Goal: Task Accomplishment & Management: Manage account settings

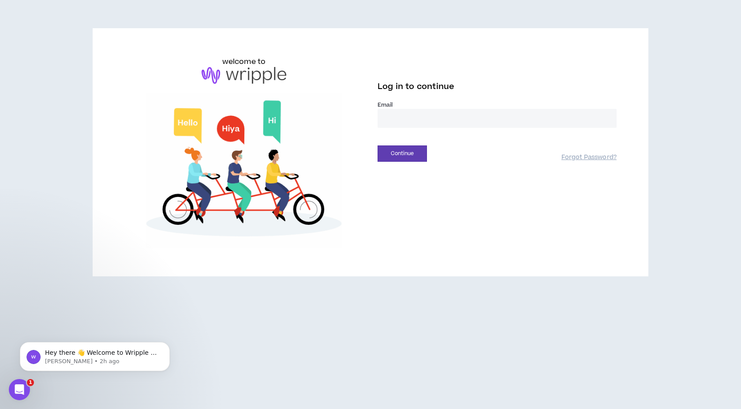
click at [382, 119] on input "email" at bounding box center [497, 118] width 239 height 19
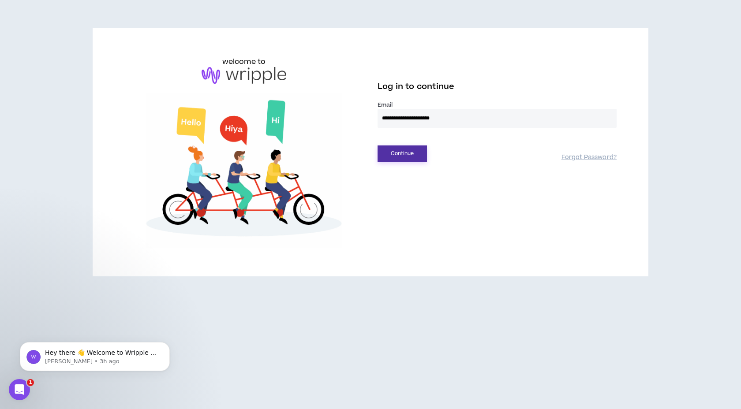
type input "**********"
click at [405, 156] on button "Continue" at bounding box center [402, 154] width 49 height 16
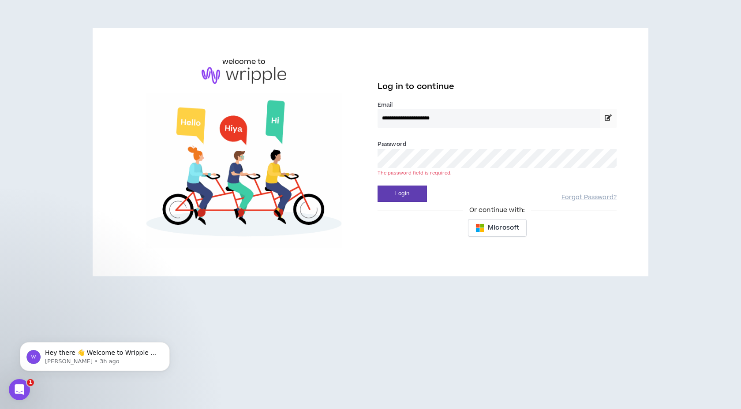
click at [0, 409] on com-1password-button at bounding box center [0, 409] width 0 height 0
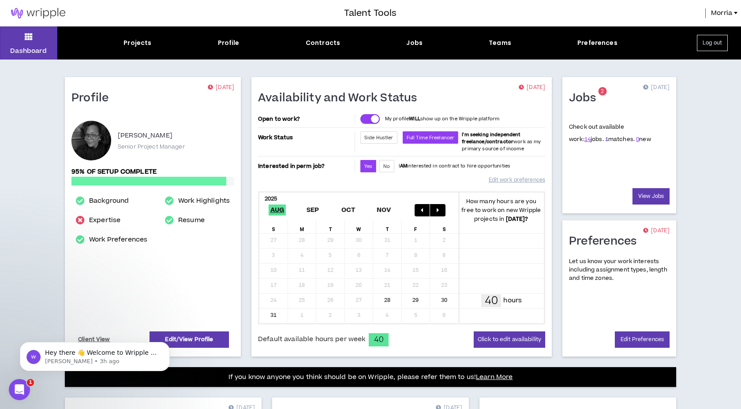
click at [605, 141] on link "1" at bounding box center [606, 139] width 3 height 8
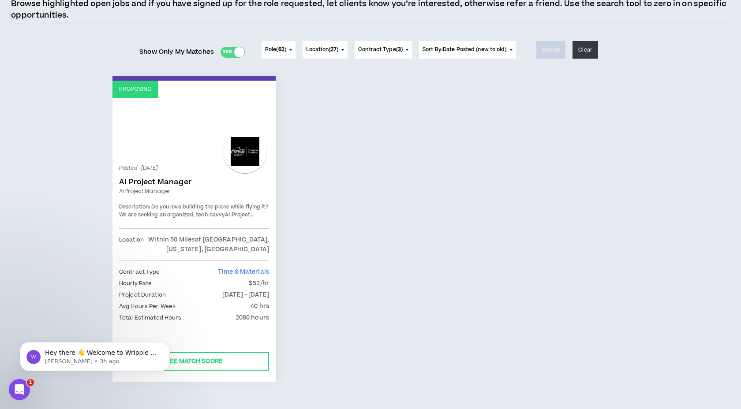
scroll to position [56, 0]
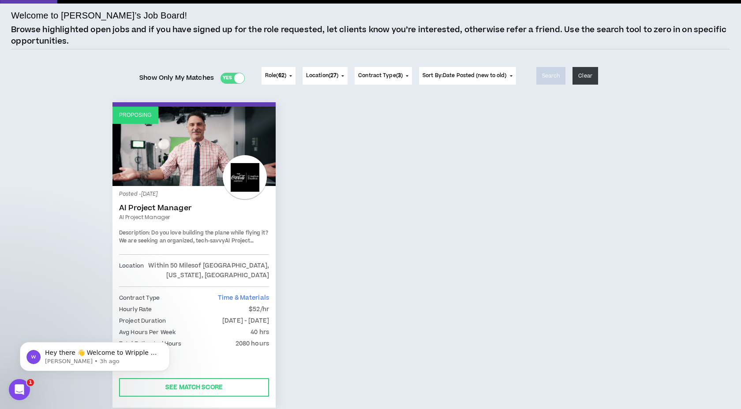
click at [331, 75] on span "27" at bounding box center [333, 75] width 6 height 7
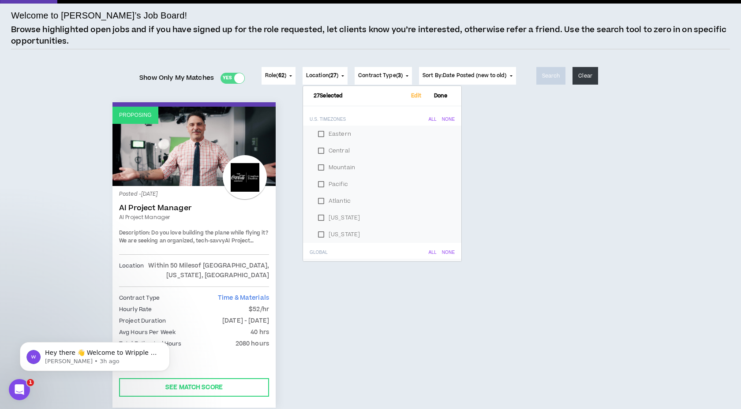
click at [381, 72] on span "Contract Type ( 3 )" at bounding box center [380, 76] width 45 height 8
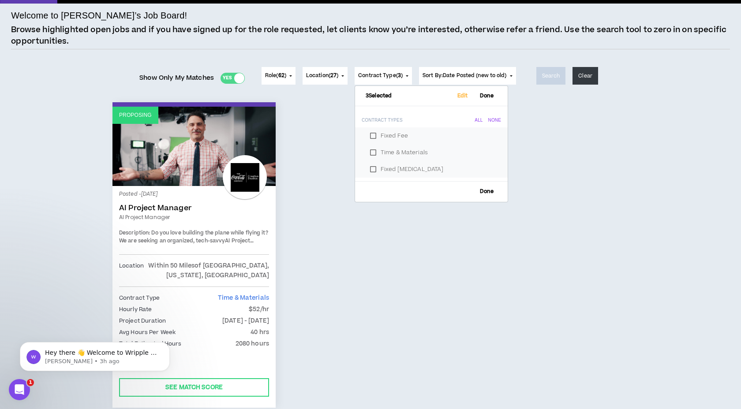
click at [275, 74] on span "Role ( 62 )" at bounding box center [275, 76] width 21 height 8
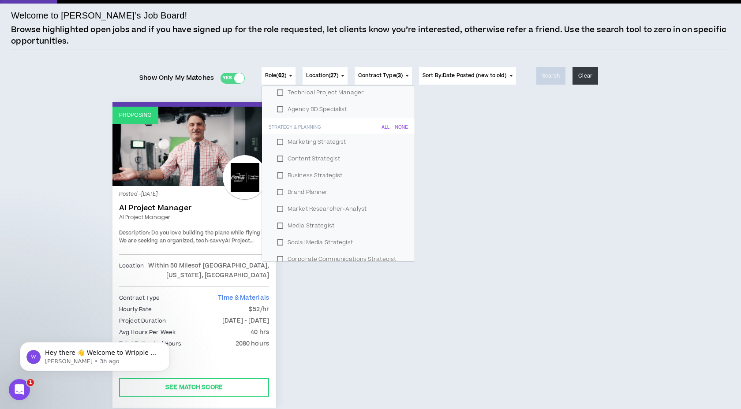
scroll to position [562, 0]
click at [468, 142] on div "Proposing Posted - [DATE] AI Project Manager AI Project Manager Description: Do…" at bounding box center [370, 260] width 529 height 317
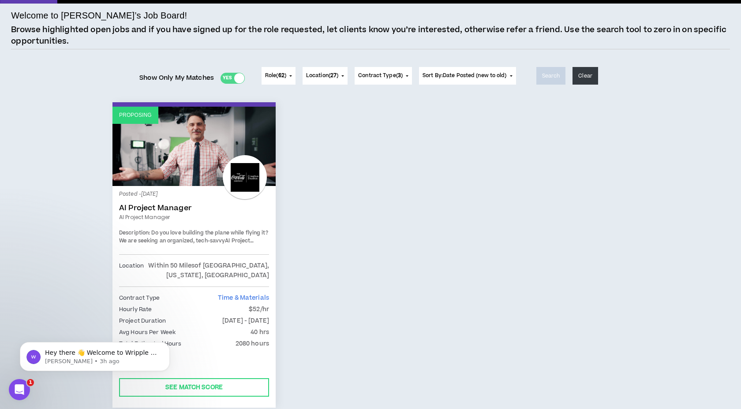
scroll to position [0, 0]
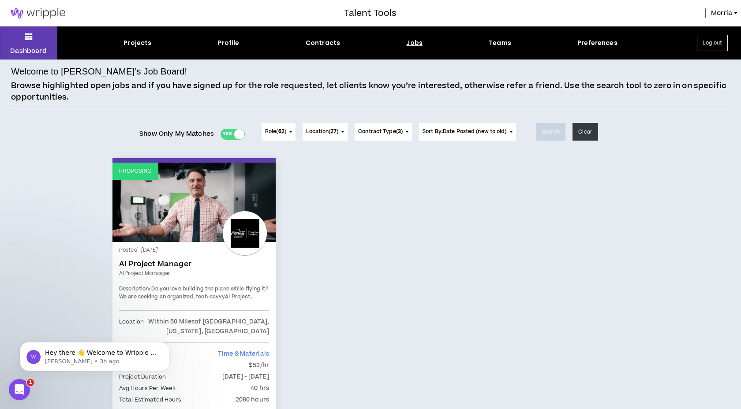
click at [412, 43] on div "Jobs" at bounding box center [414, 42] width 16 height 9
click at [410, 43] on div "Jobs" at bounding box center [414, 42] width 16 height 9
click at [141, 44] on div "Projects" at bounding box center [138, 42] width 28 height 9
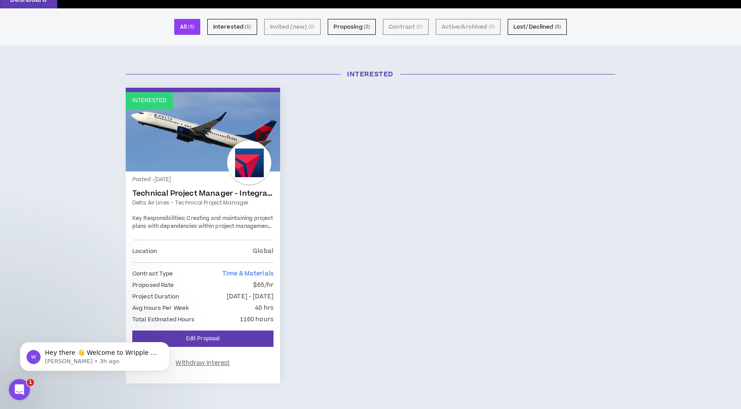
scroll to position [45, 0]
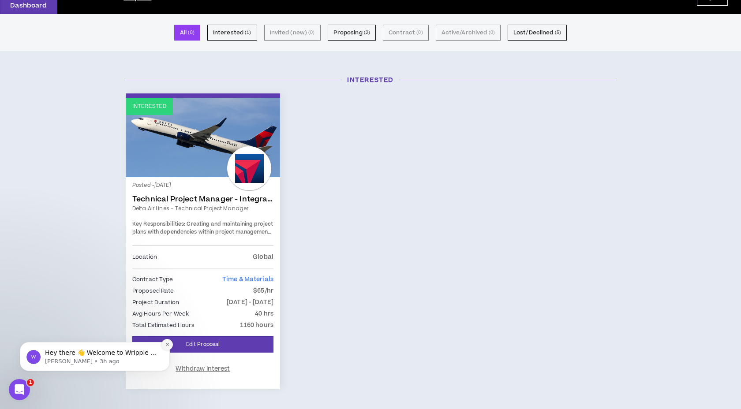
click at [169, 346] on icon "Dismiss notification" at bounding box center [167, 344] width 5 height 5
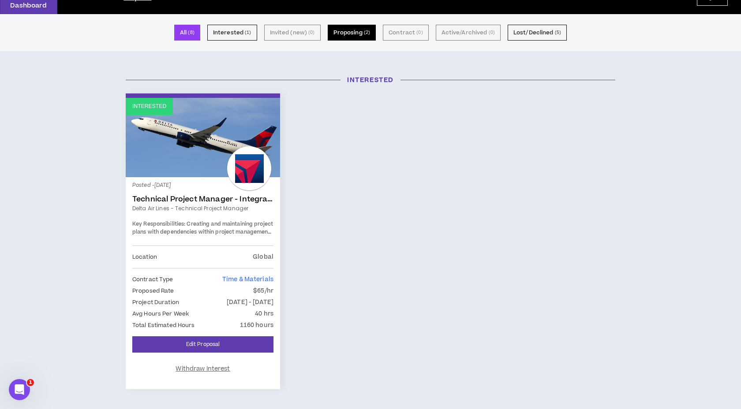
click at [353, 35] on button "Proposing ( 2 )" at bounding box center [352, 33] width 49 height 16
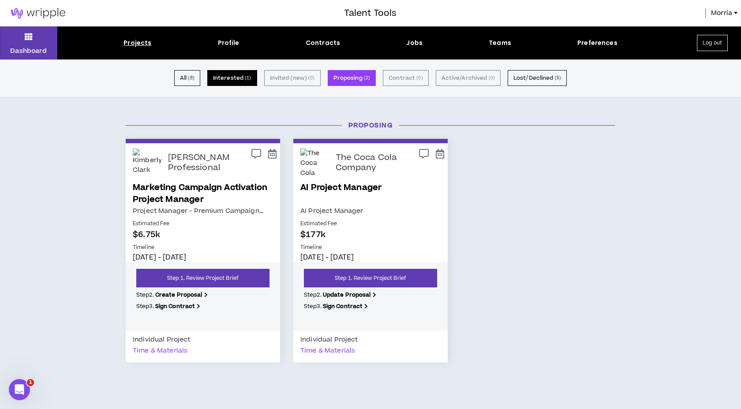
click at [239, 81] on button "Interested ( 1 )" at bounding box center [232, 78] width 50 height 16
